Goal: Information Seeking & Learning: Learn about a topic

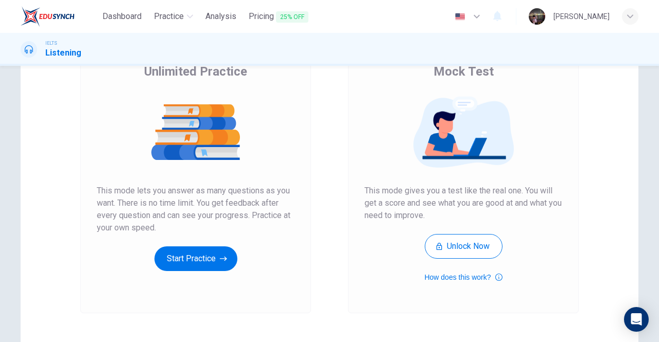
scroll to position [91, 0]
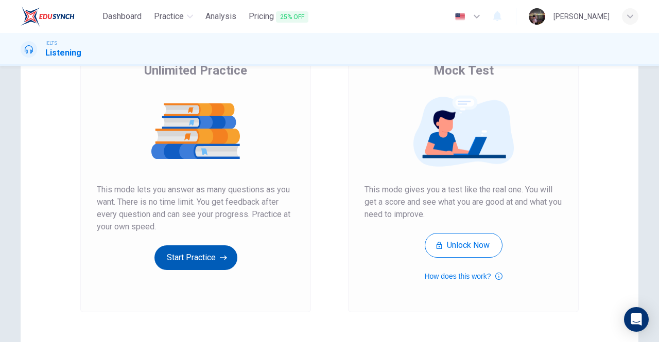
click at [191, 254] on button "Start Practice" at bounding box center [195, 257] width 83 height 25
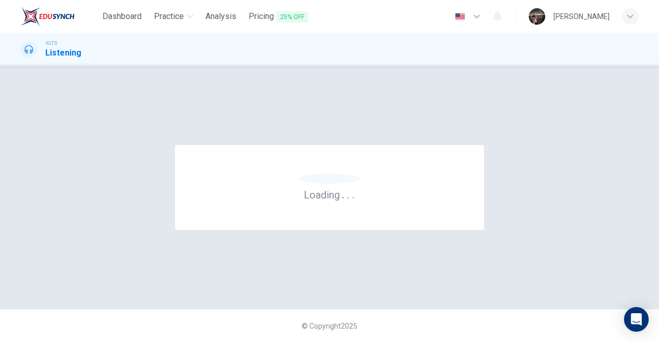
scroll to position [0, 0]
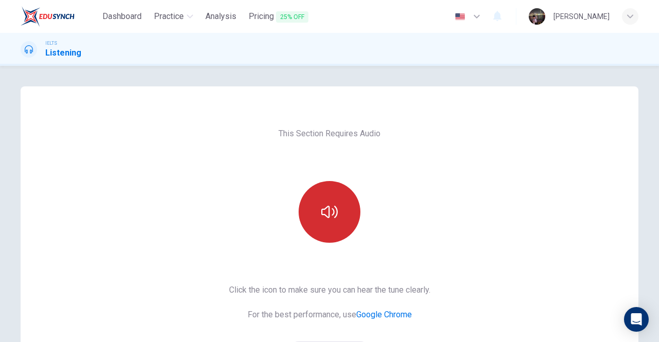
click at [335, 219] on button "button" at bounding box center [329, 212] width 62 height 62
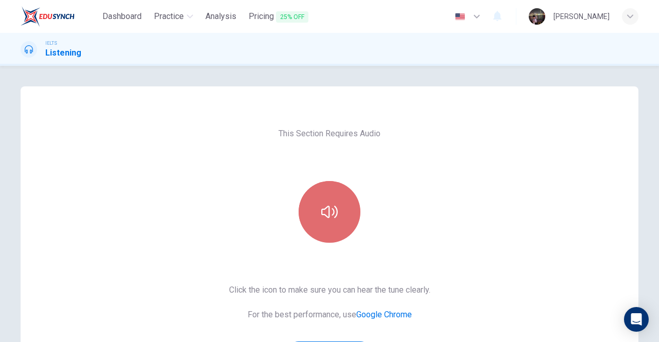
click at [335, 219] on button "button" at bounding box center [329, 212] width 62 height 62
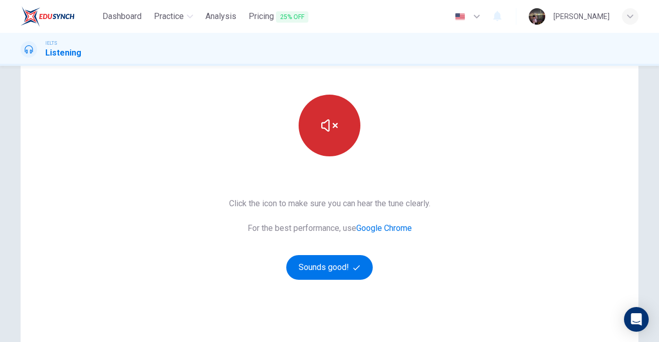
scroll to position [87, 0]
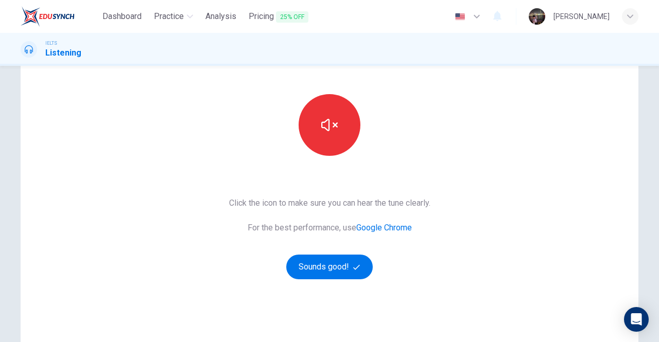
click at [330, 251] on div "Click the icon to make sure you can hear the tune clearly. For the best perform…" at bounding box center [329, 238] width 201 height 82
click at [325, 269] on button "Sounds good!" at bounding box center [329, 267] width 86 height 25
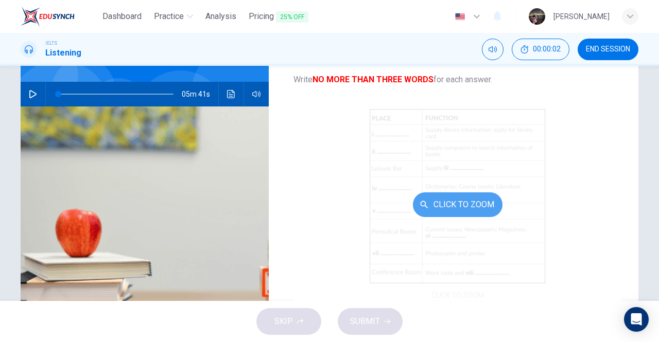
click at [453, 200] on button "Click to Zoom" at bounding box center [458, 204] width 90 height 25
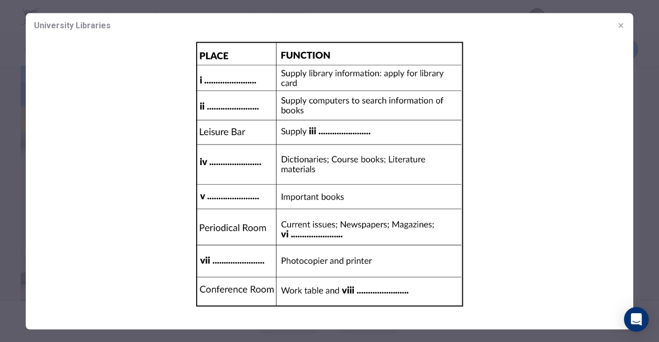
click at [622, 24] on icon "button" at bounding box center [620, 25] width 5 height 5
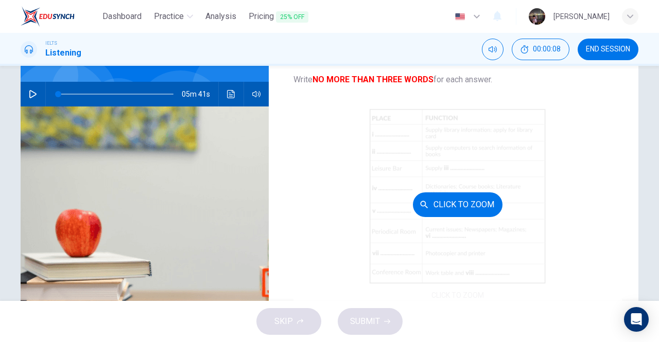
scroll to position [24, 0]
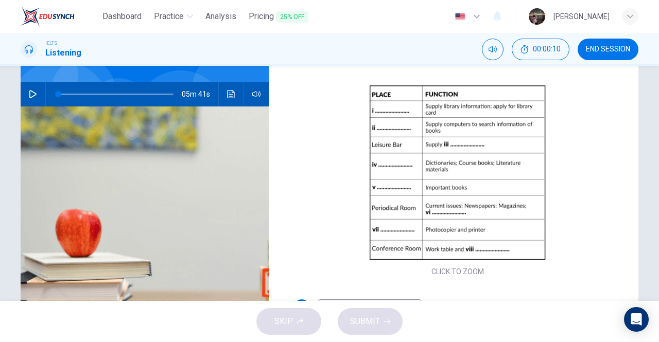
click at [25, 92] on button "button" at bounding box center [33, 94] width 16 height 25
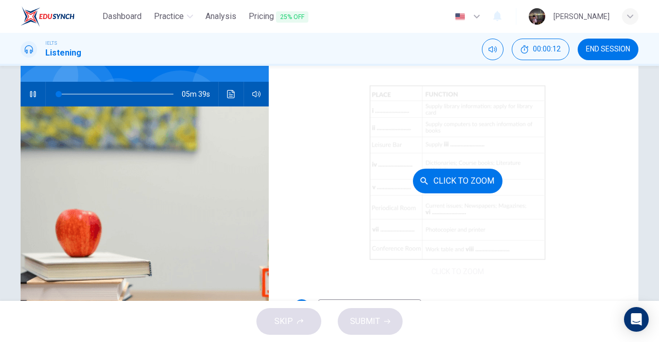
scroll to position [0, 0]
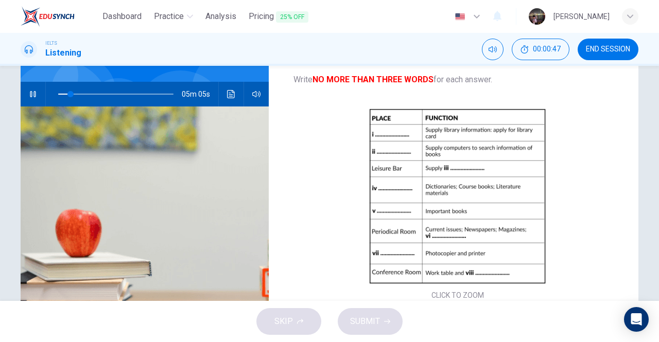
type input "11"
